Goal: Task Accomplishment & Management: Use online tool/utility

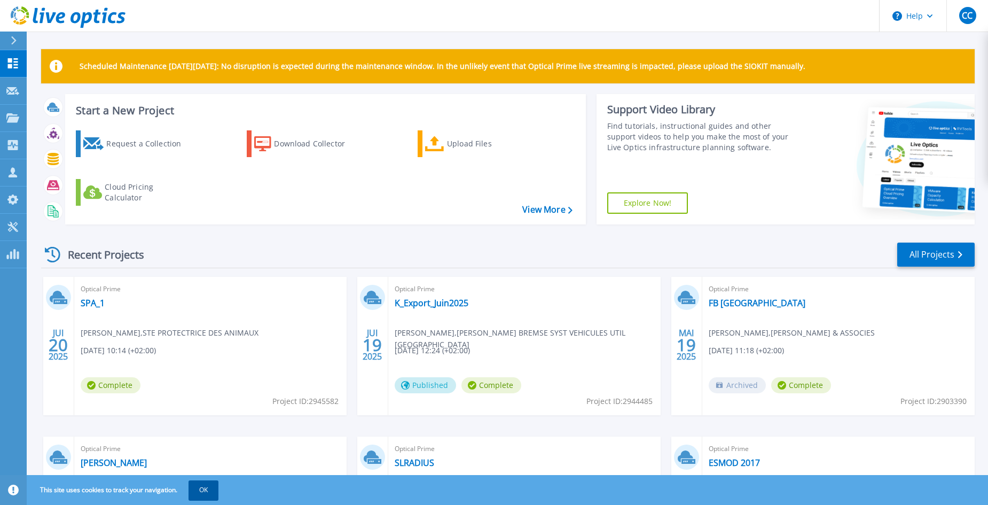
click at [205, 488] on button "OK" at bounding box center [204, 489] width 30 height 19
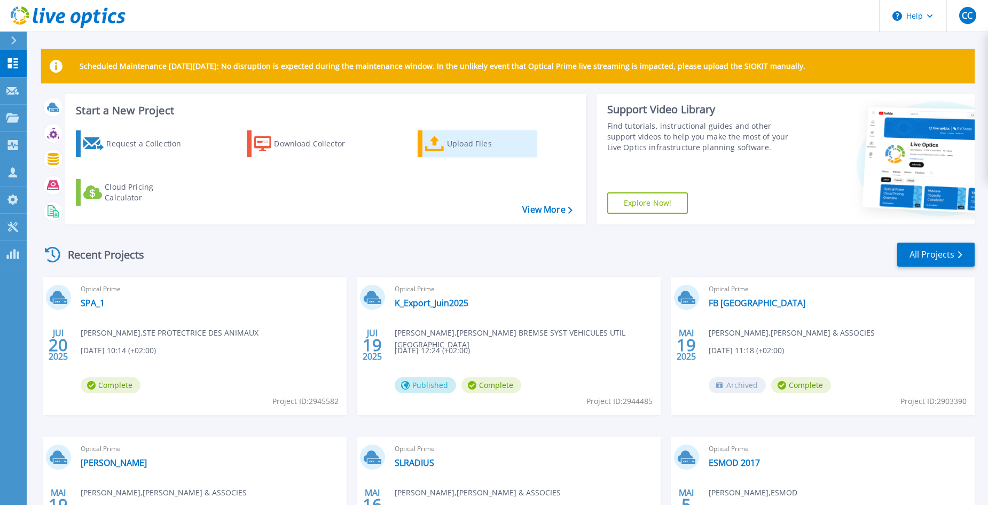
click at [460, 143] on div "Upload Files" at bounding box center [489, 143] width 85 height 21
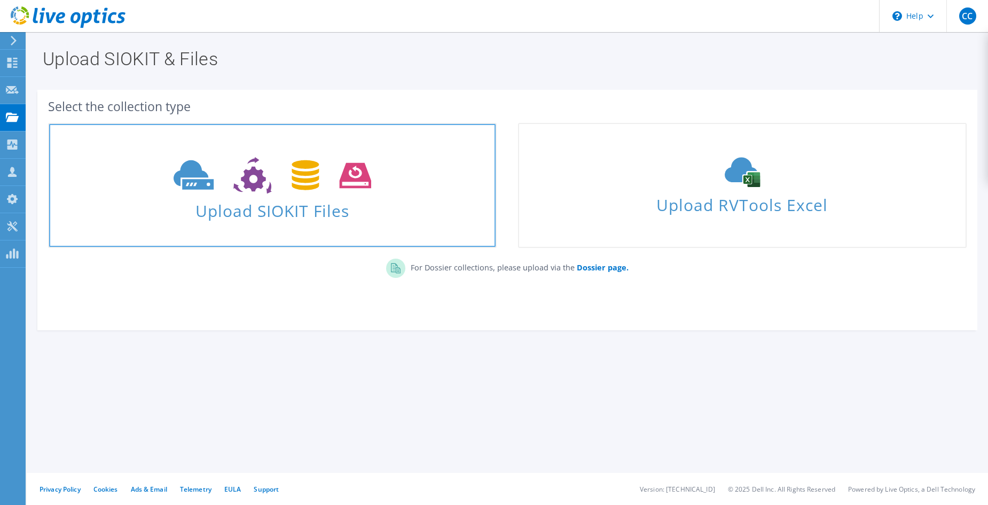
click at [387, 207] on span "Upload SIOKIT Files" at bounding box center [272, 207] width 447 height 23
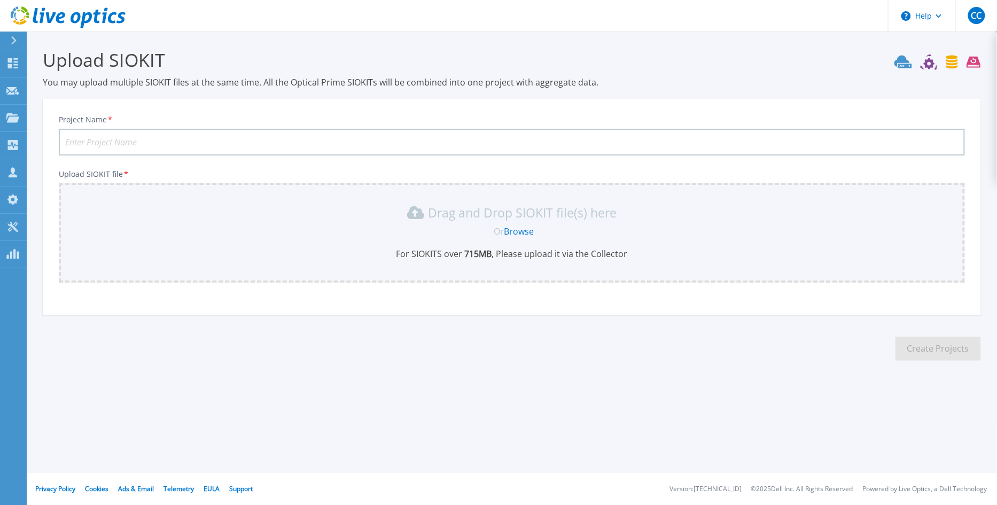
click at [520, 229] on link "Browse" at bounding box center [519, 231] width 30 height 12
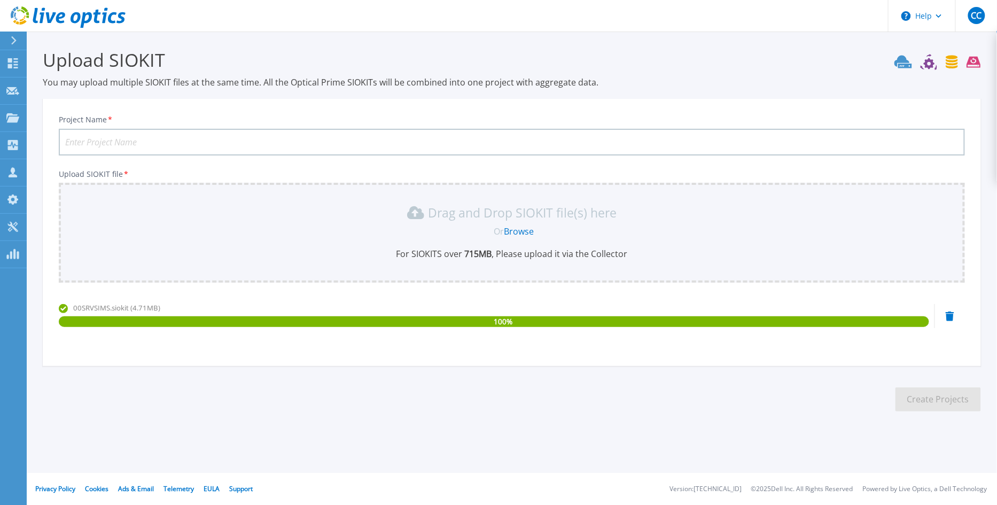
click at [145, 141] on input "Project Name *" at bounding box center [512, 142] width 906 height 27
type input "SOCARA1"
click at [929, 402] on button "Create Projects" at bounding box center [937, 399] width 85 height 24
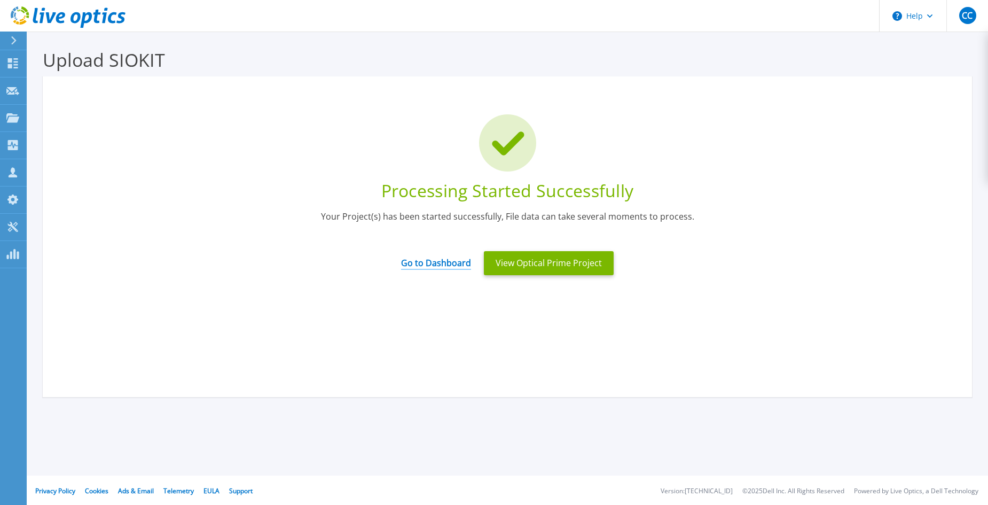
click at [440, 263] on link "Go to Dashboard" at bounding box center [436, 259] width 70 height 21
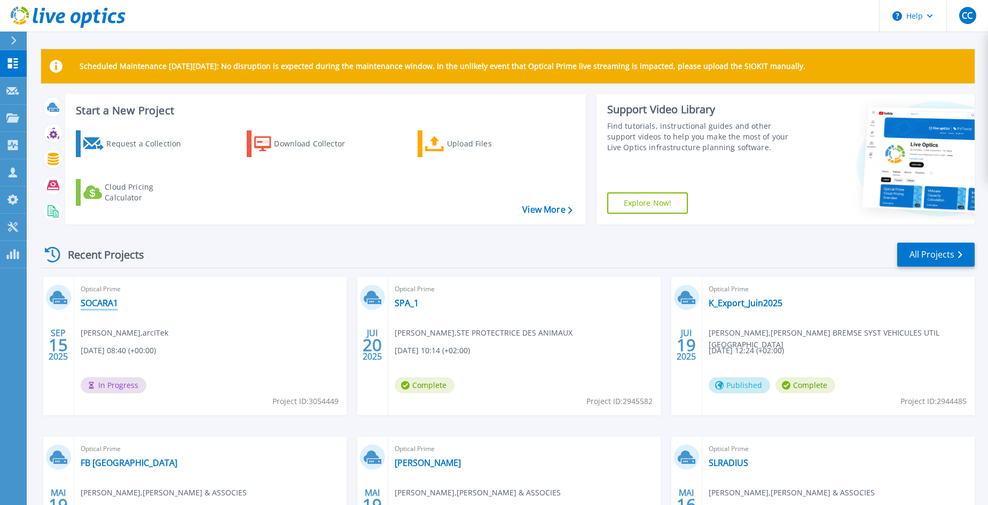
click at [99, 303] on link "SOCARA1" at bounding box center [99, 303] width 37 height 11
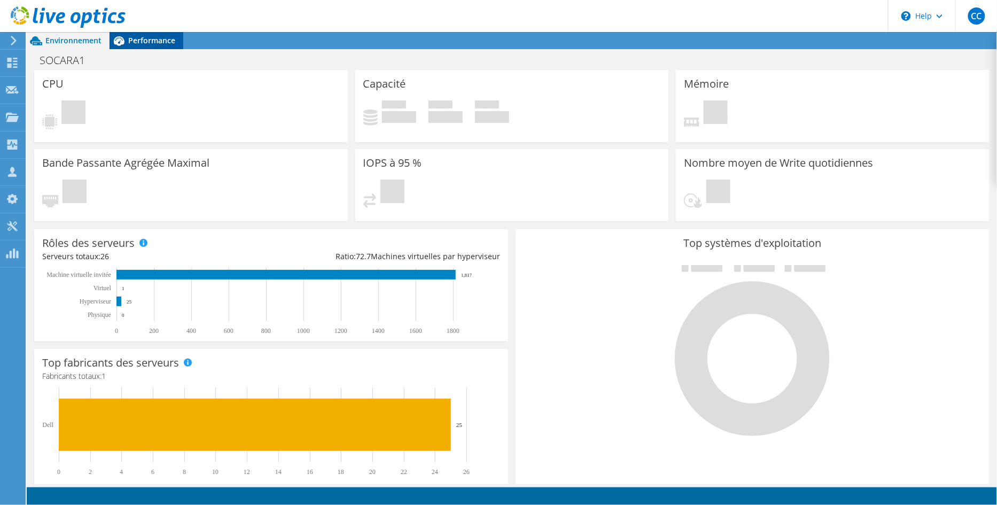
click at [142, 40] on span "Performance" at bounding box center [151, 40] width 47 height 10
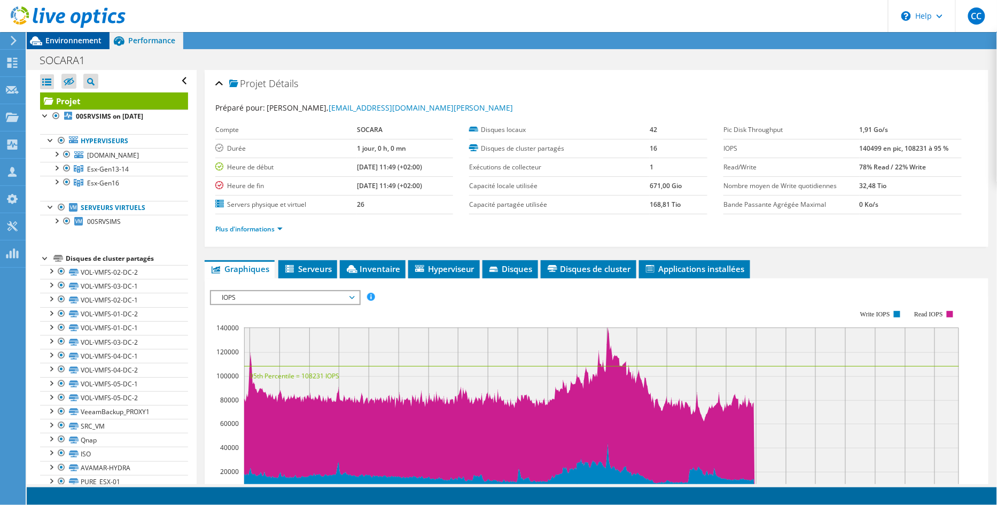
click at [72, 44] on span "Environnement" at bounding box center [73, 40] width 56 height 10
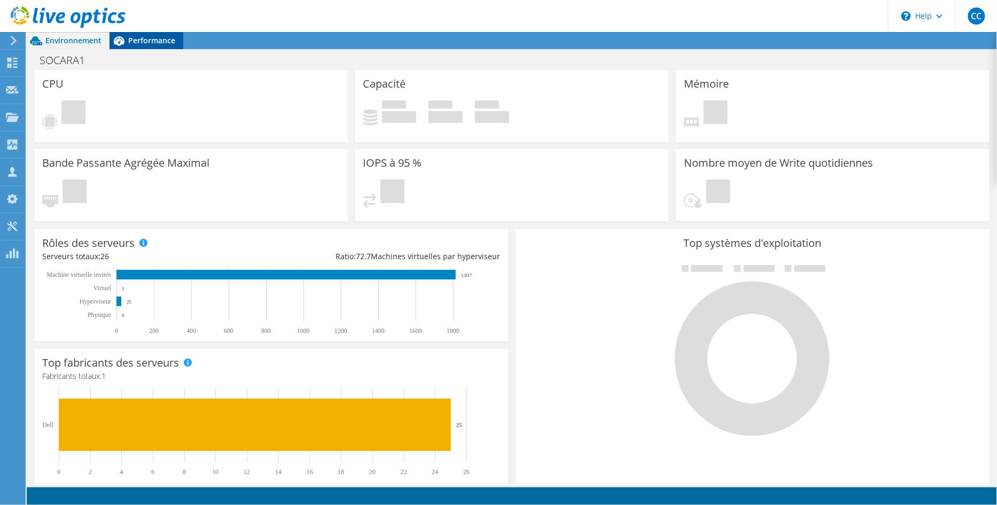
click at [130, 39] on span "Performance" at bounding box center [151, 40] width 47 height 10
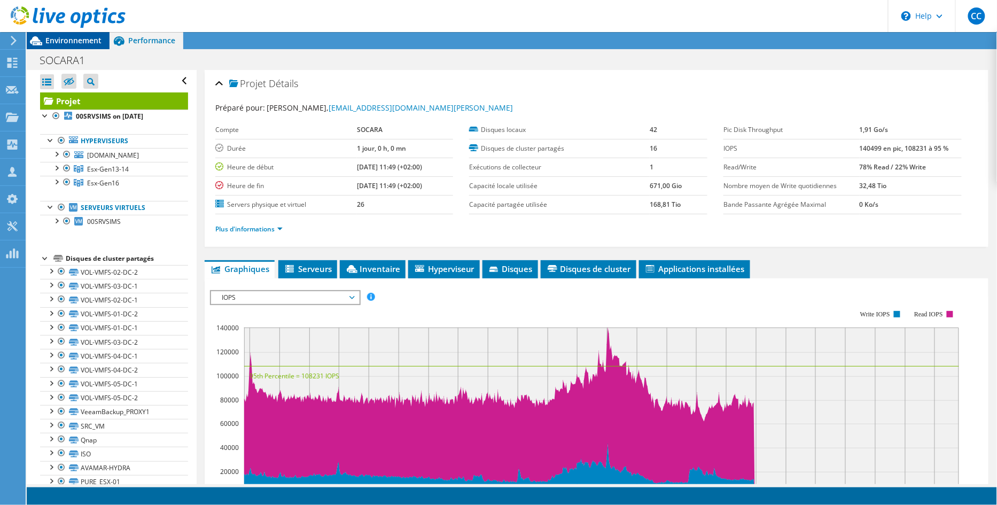
click at [87, 42] on span "Environnement" at bounding box center [73, 40] width 56 height 10
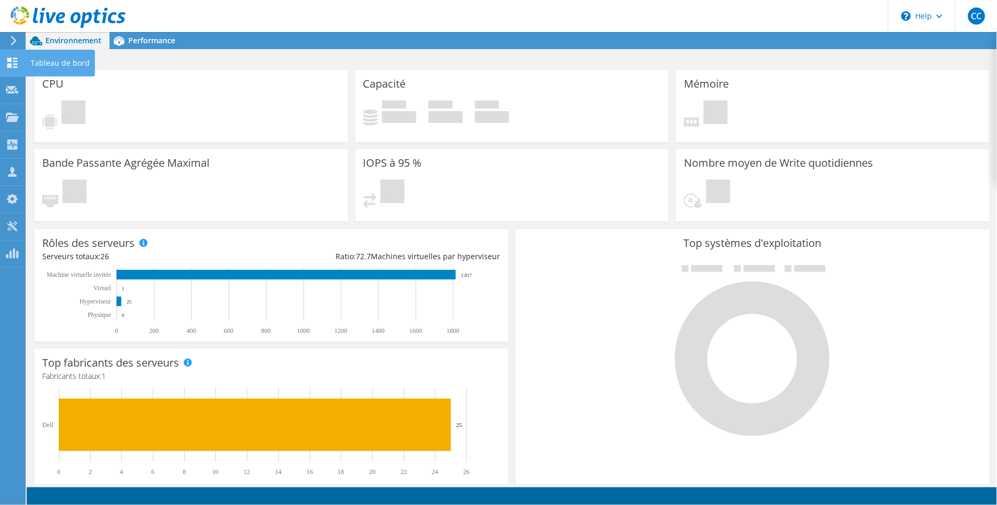
click at [12, 64] on icon at bounding box center [12, 63] width 13 height 10
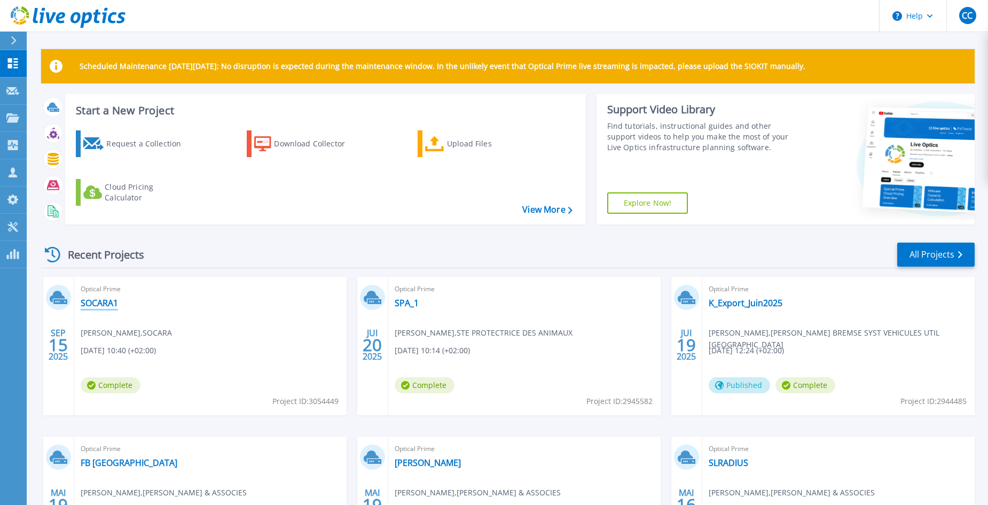
click at [106, 300] on link "SOCARA1" at bounding box center [99, 303] width 37 height 11
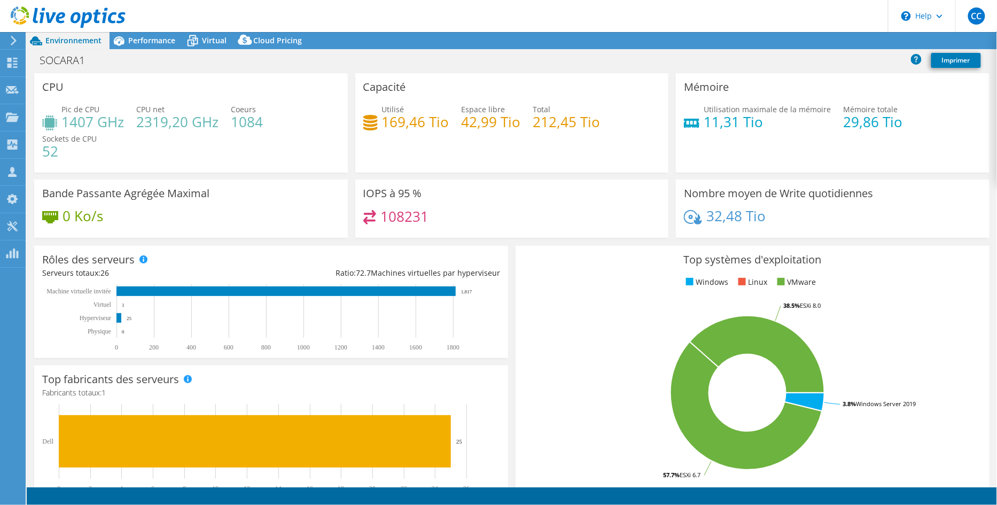
select select "USD"
click at [141, 40] on span "Performance" at bounding box center [151, 40] width 47 height 10
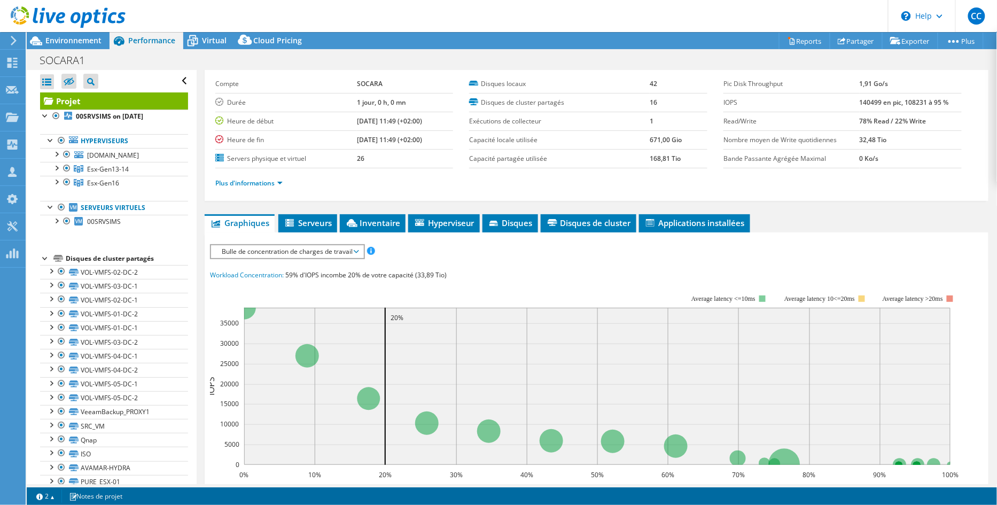
scroll to position [82, 0]
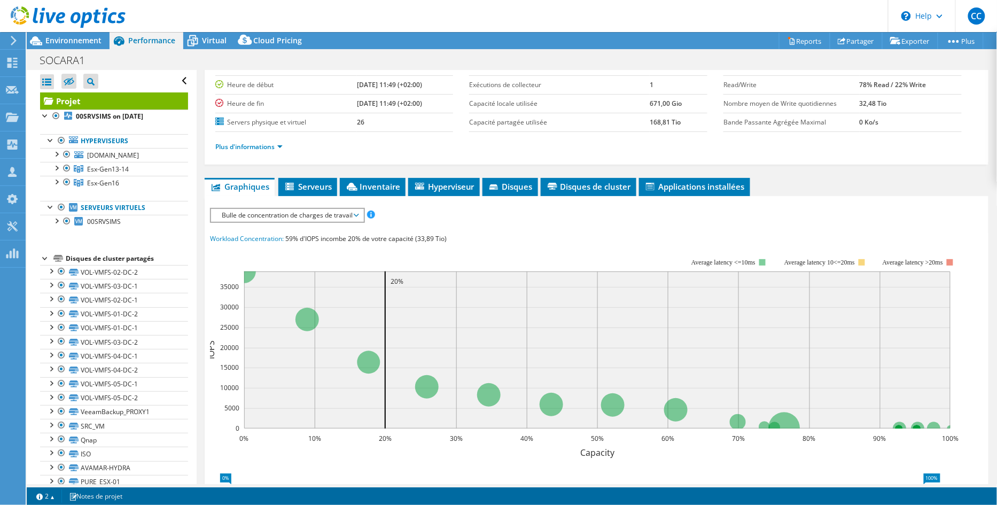
click at [352, 213] on span "Bulle de concentration de charges de travail" at bounding box center [287, 215] width 142 height 13
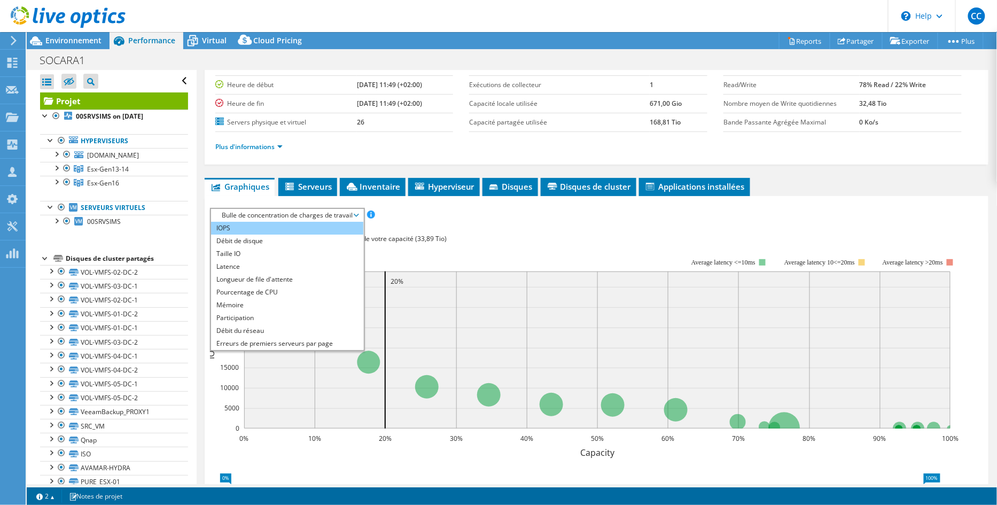
click at [313, 223] on li "IOPS" at bounding box center [287, 228] width 152 height 13
